Goal: Task Accomplishment & Management: Manage account settings

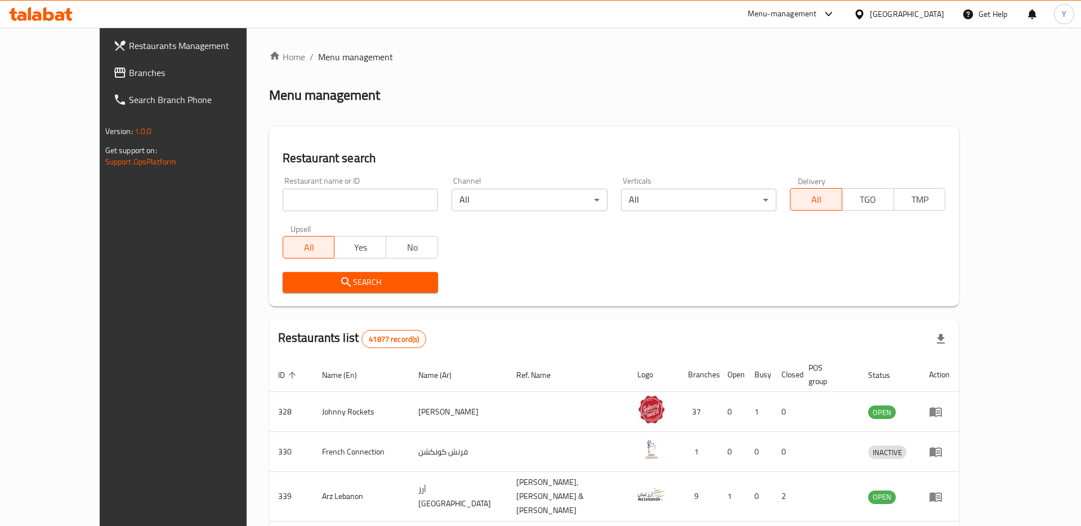
click at [129, 79] on span "Branches" at bounding box center [200, 73] width 142 height 14
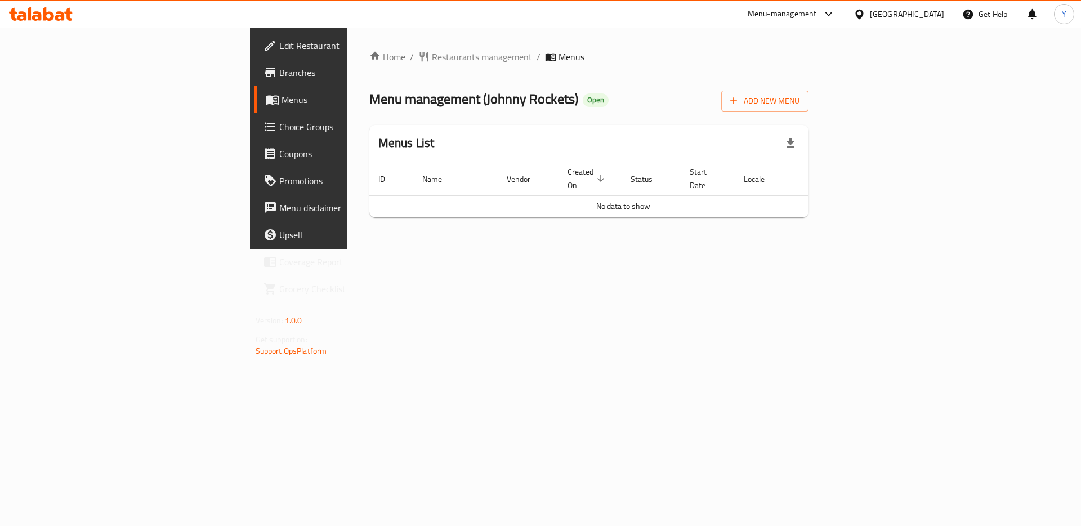
click at [281, 99] on span "Menus" at bounding box center [351, 100] width 140 height 14
click at [281, 100] on span "Menus" at bounding box center [351, 100] width 140 height 14
click at [432, 60] on span "Restaurants management" at bounding box center [482, 57] width 100 height 14
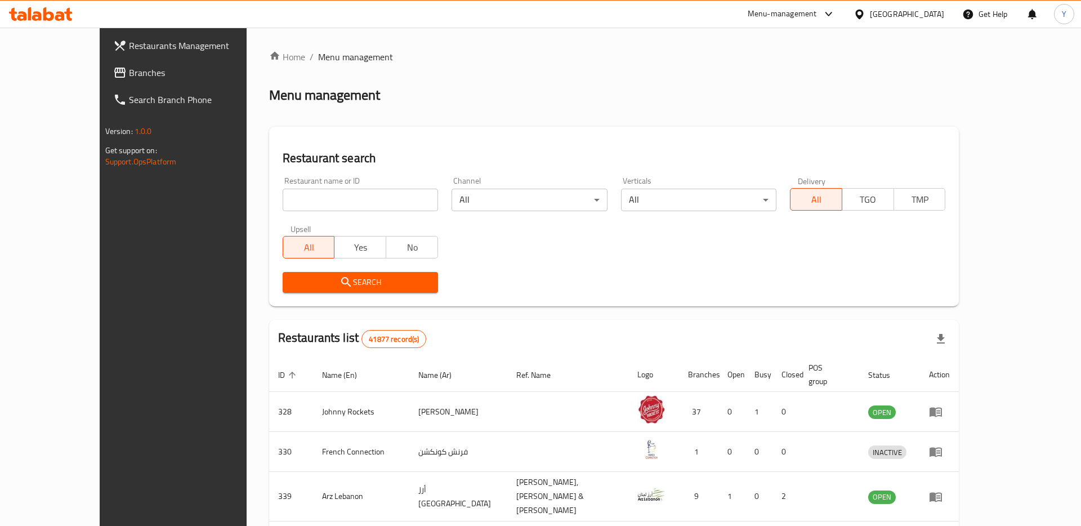
click at [320, 204] on input "search" at bounding box center [360, 200] width 155 height 23
type input "operation"
click button "Search" at bounding box center [360, 282] width 155 height 21
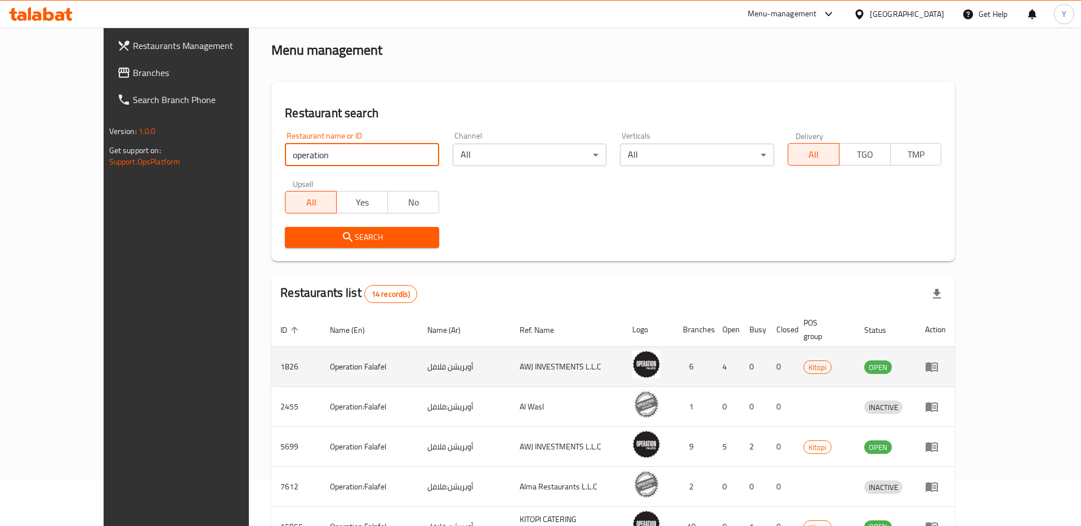
scroll to position [55, 0]
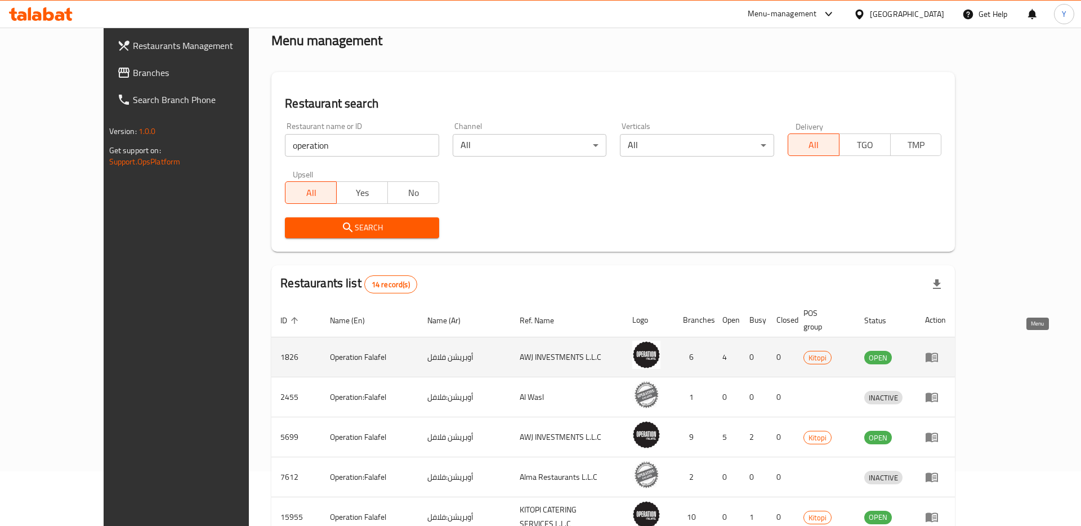
click at [938, 353] on icon "enhanced table" at bounding box center [932, 358] width 12 height 10
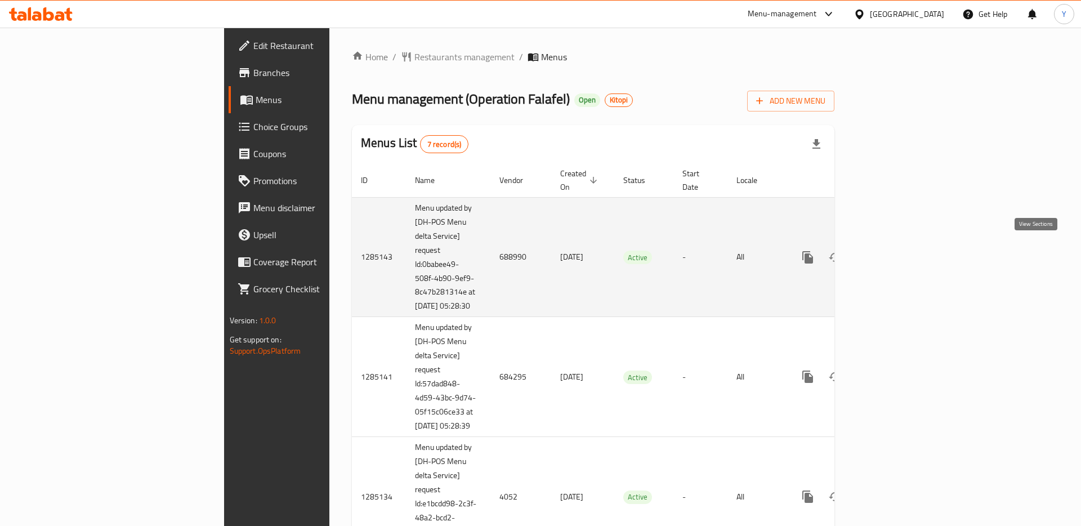
click at [896, 251] on icon "enhanced table" at bounding box center [889, 258] width 14 height 14
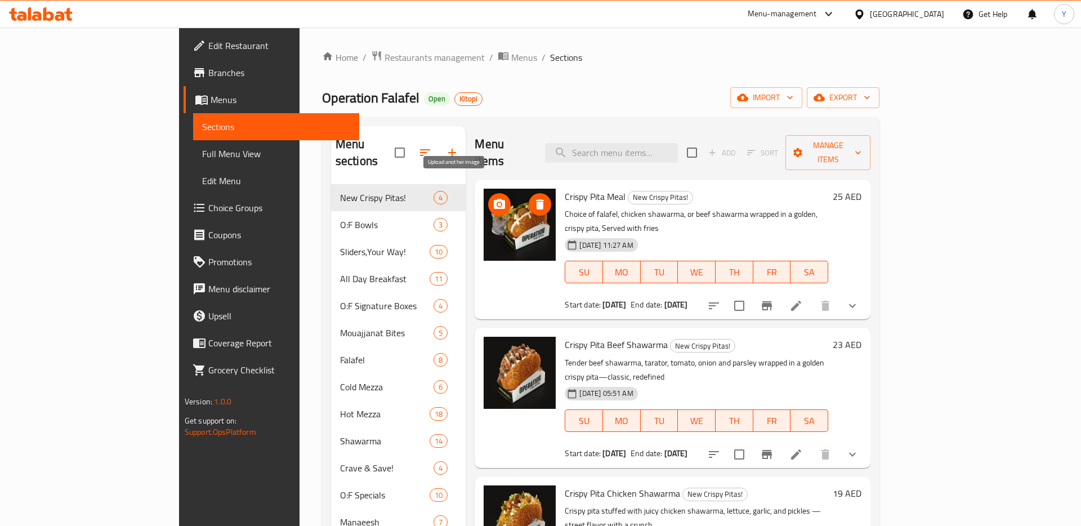
click at [498, 203] on circle "upload picture" at bounding box center [499, 204] width 3 height 3
click at [803, 299] on icon at bounding box center [796, 306] width 14 height 14
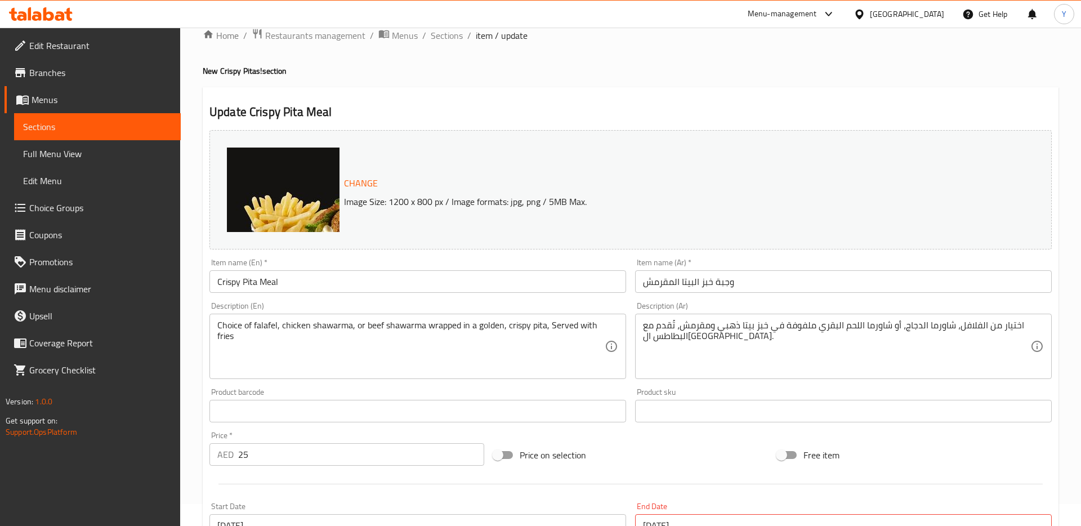
scroll to position [23, 0]
drag, startPoint x: 376, startPoint y: 202, endPoint x: 464, endPoint y: 199, distance: 88.4
click at [464, 199] on p "Image Size: 1200 x 800 px / Image formats: jpg, png / 5MB Max." at bounding box center [641, 201] width 605 height 14
click at [397, 203] on p "Image Size: 1200 x 800 px / Image formats: jpg, png / 5MB Max." at bounding box center [641, 201] width 605 height 14
drag, startPoint x: 380, startPoint y: 200, endPoint x: 448, endPoint y: 200, distance: 68.1
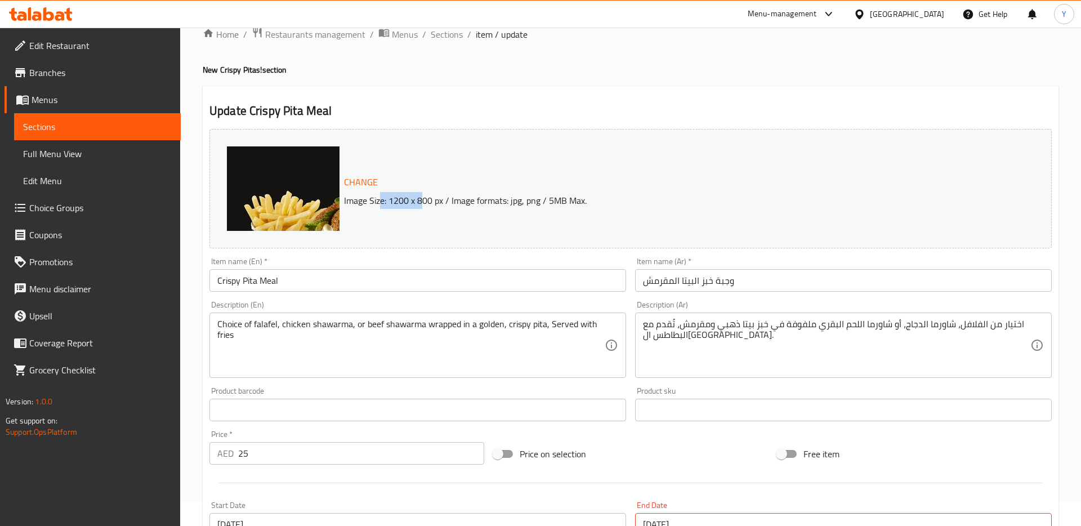
click at [448, 200] on p "Image Size: 1200 x 800 px / Image formats: jpg, png / 5MB Max." at bounding box center [641, 201] width 605 height 14
